Goal: Information Seeking & Learning: Learn about a topic

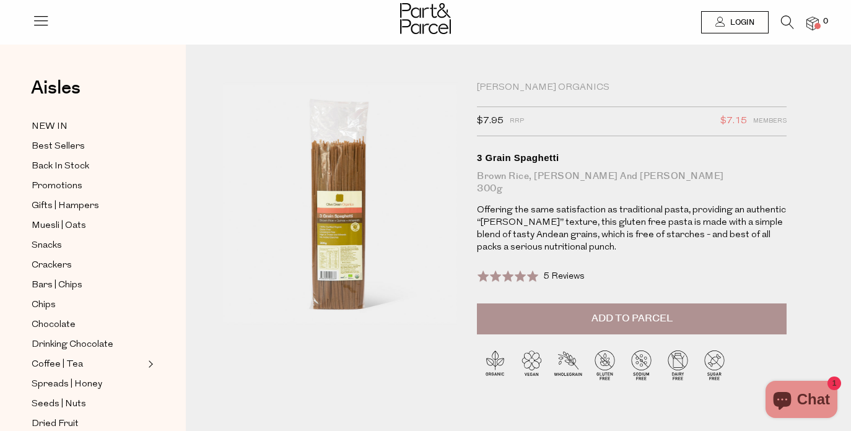
click at [787, 23] on icon at bounding box center [787, 22] width 13 height 14
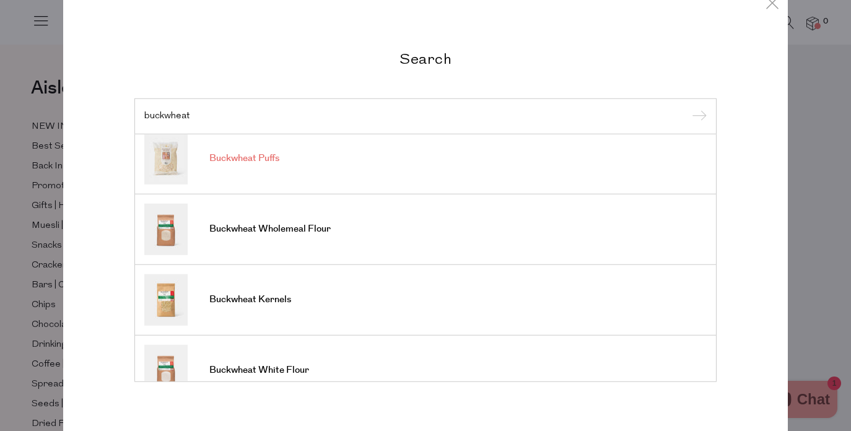
scroll to position [76, 0]
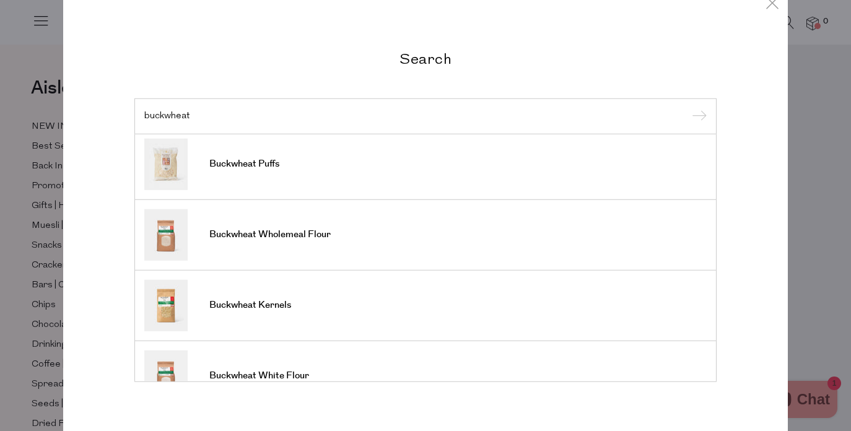
click at [227, 118] on input "buckwheat" at bounding box center [425, 116] width 562 height 9
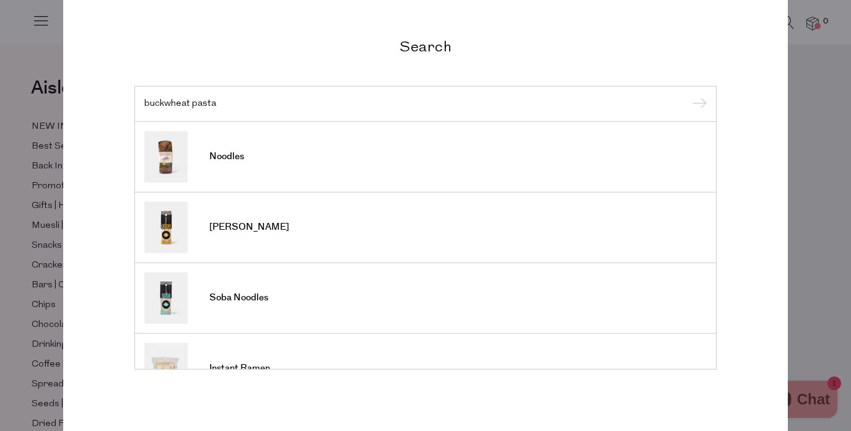
scroll to position [-1, 0]
click at [196, 98] on div "buckwheat pasta" at bounding box center [425, 104] width 582 height 36
click at [223, 101] on input "buckwheat pasta" at bounding box center [425, 103] width 562 height 9
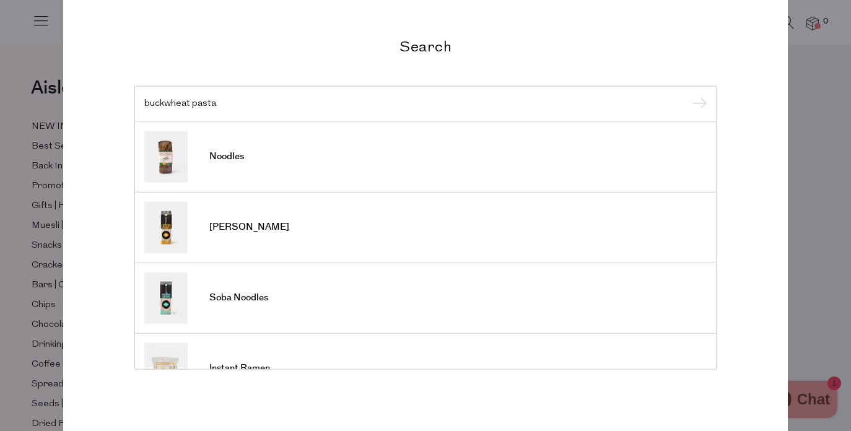
click at [223, 101] on input "buckwheat pasta" at bounding box center [425, 103] width 562 height 9
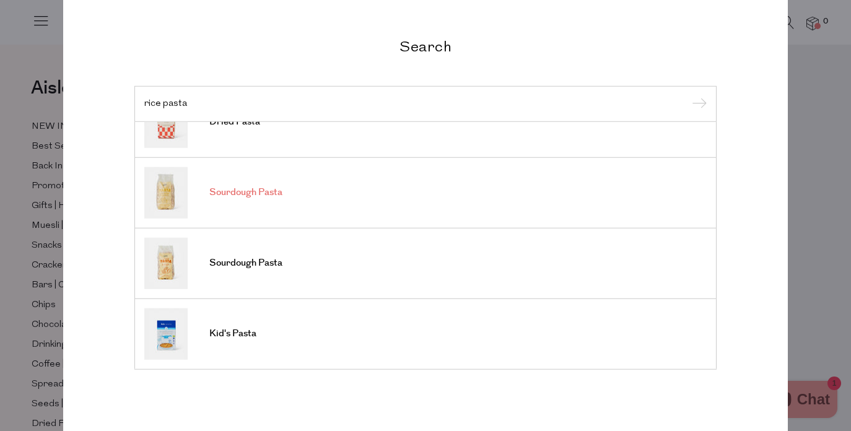
scroll to position [458, 0]
click at [197, 102] on input "rice pasta" at bounding box center [425, 103] width 562 height 9
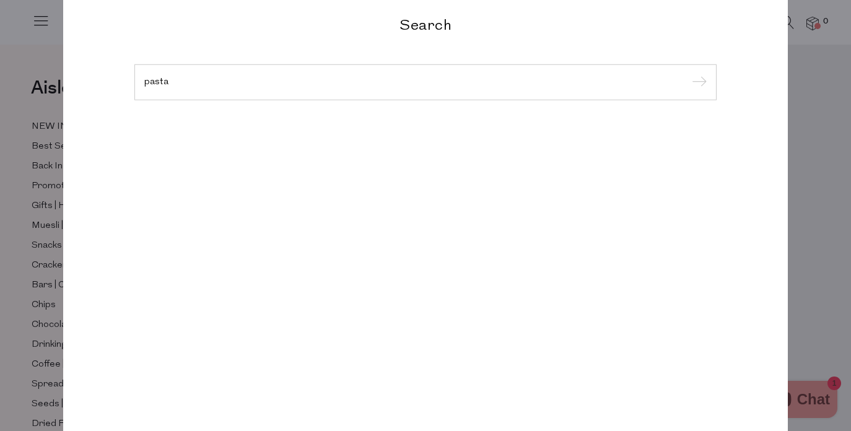
type input "pasta"
click at [698, 83] on input "submit" at bounding box center [697, 83] width 19 height 19
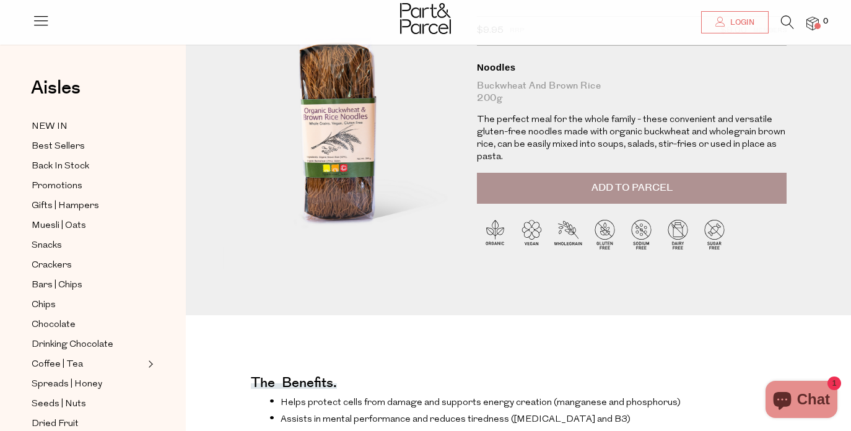
scroll to position [92, 0]
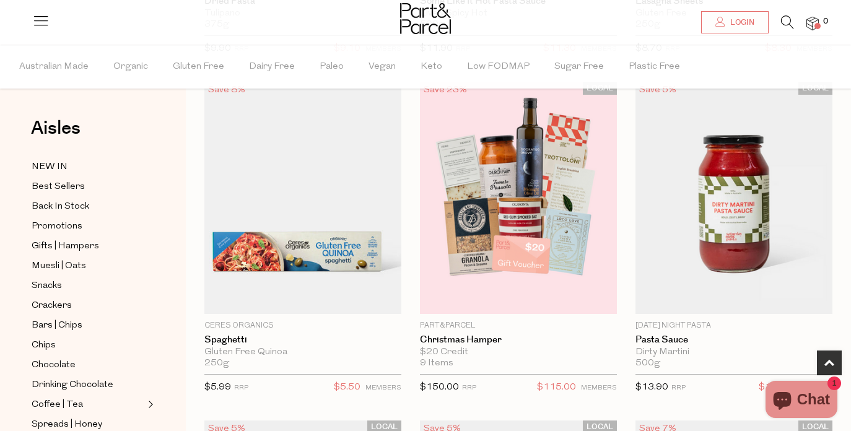
scroll to position [504, 0]
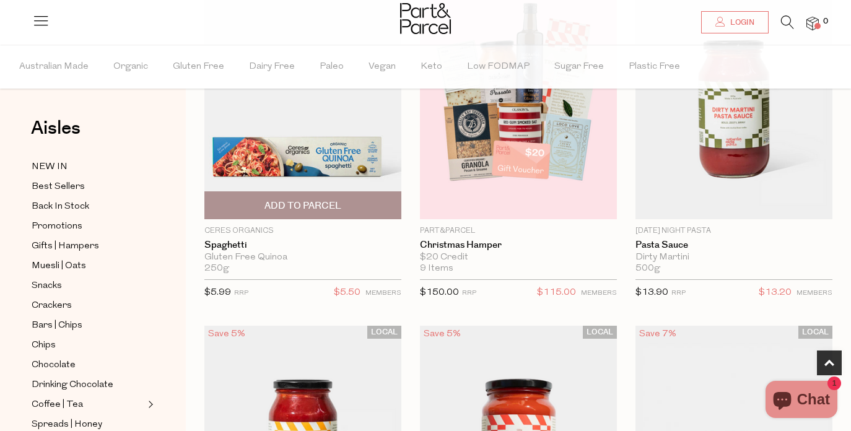
click at [323, 160] on img at bounding box center [302, 102] width 197 height 232
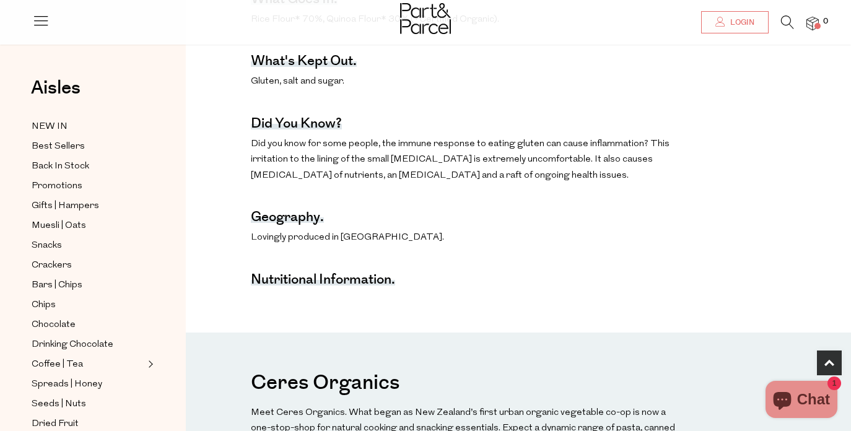
scroll to position [616, 0]
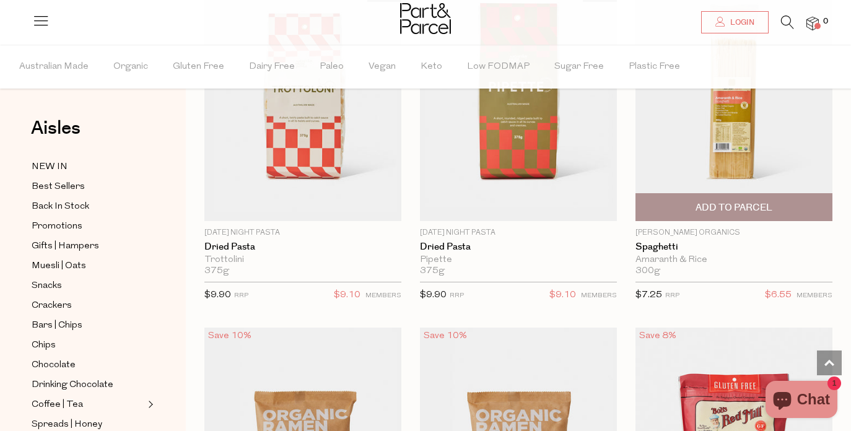
scroll to position [1181, 0]
click at [736, 147] on img at bounding box center [734, 104] width 197 height 232
